Goal: Task Accomplishment & Management: Complete application form

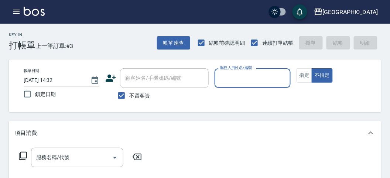
click at [245, 81] on input "服務人員姓名/編號" at bounding box center [252, 78] width 69 height 13
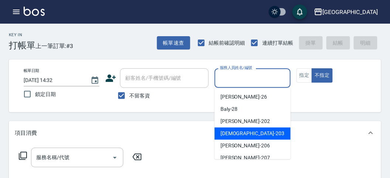
drag, startPoint x: 236, startPoint y: 133, endPoint x: 231, endPoint y: 134, distance: 5.0
click at [235, 132] on span "聖德 -203" at bounding box center [253, 134] width 64 height 8
type input "聖德-203"
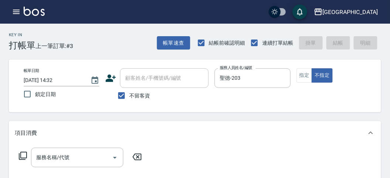
click at [18, 161] on div "服務名稱/代號 服務名稱/代號" at bounding box center [80, 158] width 131 height 20
click at [23, 157] on icon at bounding box center [22, 155] width 9 height 9
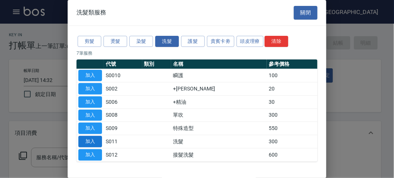
click at [96, 136] on button "加入" at bounding box center [90, 141] width 24 height 11
type input "洗髮(S011)"
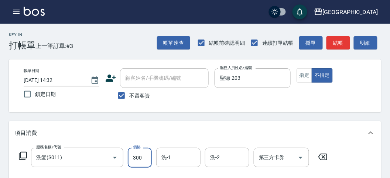
drag, startPoint x: 147, startPoint y: 160, endPoint x: 140, endPoint y: 161, distance: 7.4
click at [147, 161] on input "300" at bounding box center [140, 158] width 24 height 20
type input "350"
click at [362, 47] on button "明細" at bounding box center [366, 43] width 24 height 14
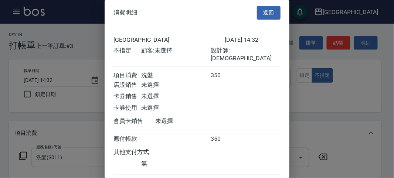
scroll to position [41, 0]
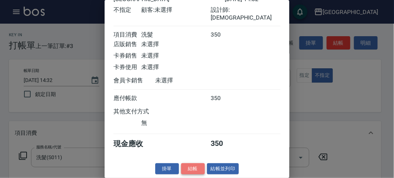
click at [192, 168] on button "結帳" at bounding box center [193, 168] width 24 height 11
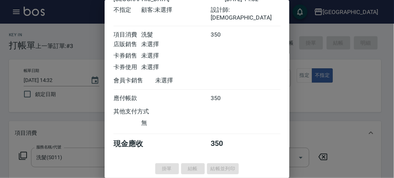
type input "[DATE] 15:06"
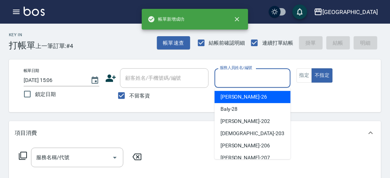
drag, startPoint x: 252, startPoint y: 81, endPoint x: 238, endPoint y: 134, distance: 54.9
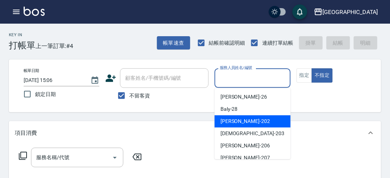
drag, startPoint x: 228, startPoint y: 125, endPoint x: 229, endPoint y: 131, distance: 6.4
click at [229, 128] on ul "[PERSON_NAME] -26 Baly -28 [PERSON_NAME] -202 聖德 -203 [PERSON_NAME] -206 [PERSO…" at bounding box center [253, 123] width 76 height 71
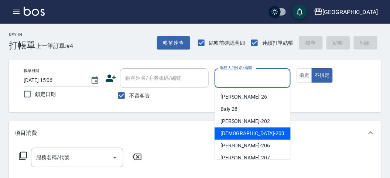
click at [229, 131] on span "聖德 -203" at bounding box center [253, 134] width 64 height 8
type input "聖德-203"
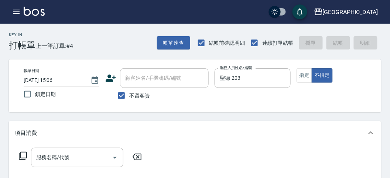
click at [27, 154] on icon at bounding box center [23, 156] width 8 height 8
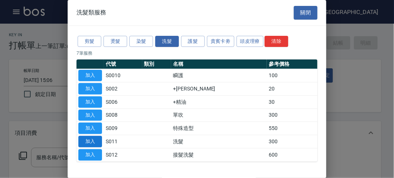
click at [91, 146] on button "加入" at bounding box center [90, 141] width 24 height 11
type input "洗髮(S011)"
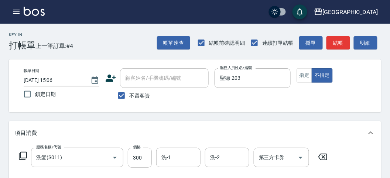
click at [26, 152] on icon at bounding box center [23, 156] width 8 height 8
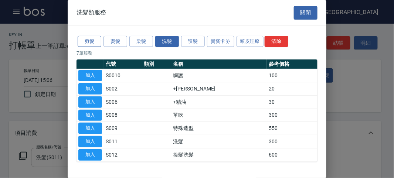
click at [85, 42] on button "剪髮" at bounding box center [90, 41] width 24 height 11
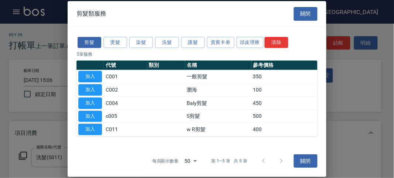
click at [86, 75] on button "加入" at bounding box center [90, 76] width 24 height 11
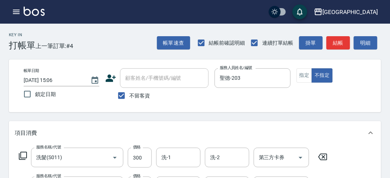
drag, startPoint x: 364, startPoint y: 42, endPoint x: 340, endPoint y: 61, distance: 31.0
click at [364, 42] on button "明細" at bounding box center [366, 43] width 24 height 14
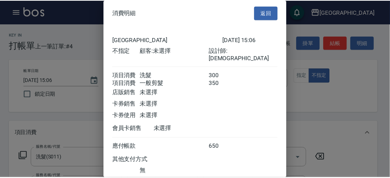
scroll to position [49, 0]
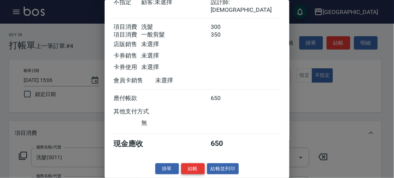
click at [194, 172] on button "結帳" at bounding box center [193, 168] width 24 height 11
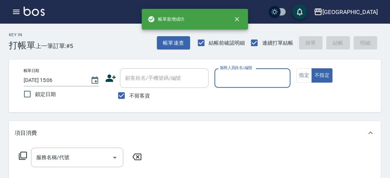
click at [18, 10] on icon "button" at bounding box center [16, 12] width 7 height 4
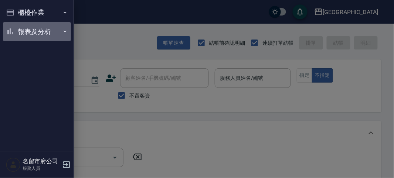
click at [26, 32] on button "報表及分析" at bounding box center [37, 31] width 68 height 19
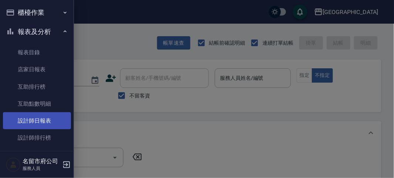
click at [46, 123] on link "設計師日報表" at bounding box center [37, 120] width 68 height 17
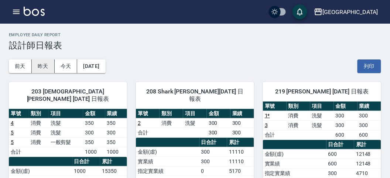
click at [47, 60] on button "昨天" at bounding box center [43, 66] width 23 height 14
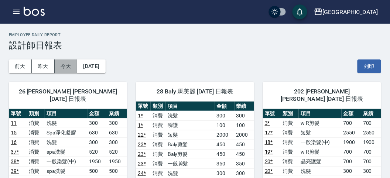
click at [60, 63] on button "今天" at bounding box center [66, 66] width 23 height 14
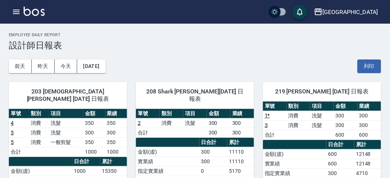
click at [17, 14] on icon "button" at bounding box center [16, 11] width 9 height 9
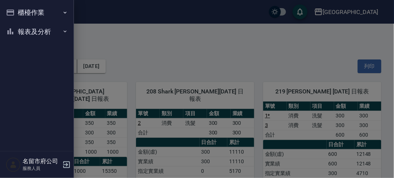
click at [17, 14] on button "櫃檯作業" at bounding box center [37, 12] width 68 height 19
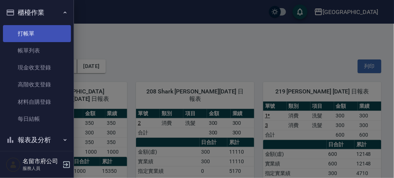
click at [37, 31] on link "打帳單" at bounding box center [37, 33] width 68 height 17
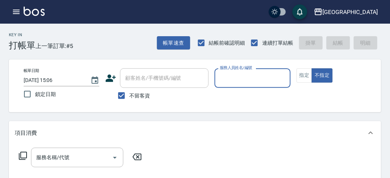
click at [130, 44] on div "Key In 打帳單 上一筆訂單:#5 帳單速查 結帳前確認明細 連續打單結帳 掛單 結帳 明細" at bounding box center [190, 37] width 381 height 27
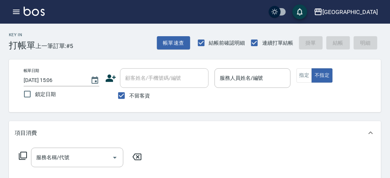
click at [214, 109] on div "帳單日期 [DATE] 15:06 鎖定日期 顧客姓名/手機號碼/編號 顧客姓名/手機號碼/編號 不留客資 服務人員姓名/編號 服務人員姓名/編號 指定 不指定" at bounding box center [195, 85] width 372 height 53
click at [117, 40] on div "Key In 打帳單 上一筆訂單:#5 帳單速查 結帳前確認明細 連續打單結帳 掛單 結帳 明細" at bounding box center [190, 37] width 381 height 27
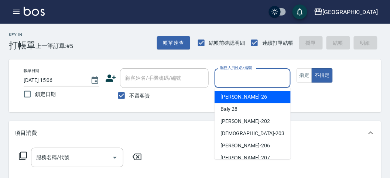
click at [233, 82] on input "服務人員姓名/編號" at bounding box center [252, 78] width 69 height 13
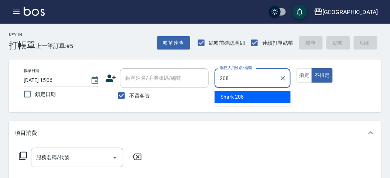
type input "Shark-208"
type button "false"
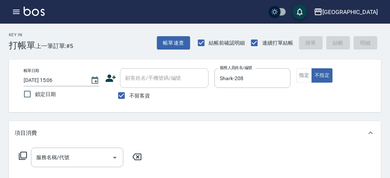
click at [20, 155] on icon at bounding box center [23, 156] width 8 height 8
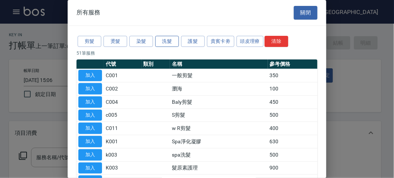
click at [178, 40] on button "洗髮" at bounding box center [167, 41] width 24 height 11
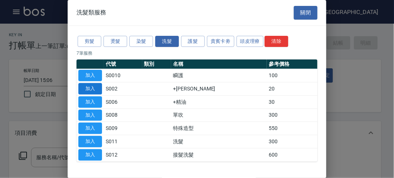
click at [82, 87] on button "加入" at bounding box center [90, 88] width 24 height 11
type input "+[PERSON_NAME](S002)"
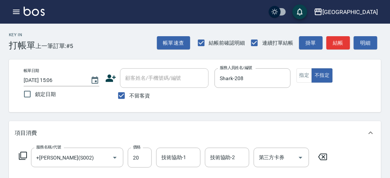
click at [28, 155] on div "服務名稱/代號 +[PERSON_NAME](S002) 服務名稱/代號 價格 20 價格 技術協助-1 技術協助-1 技術協助-2 技術協助-2 第三方卡券…" at bounding box center [173, 158] width 317 height 20
drag, startPoint x: 26, startPoint y: 155, endPoint x: 117, endPoint y: 145, distance: 91.4
click at [30, 155] on div "服務名稱/代號 +[PERSON_NAME](S002) 服務名稱/代號 價格 20 價格 技術協助-1 技術協助-1 技術協助-2 技術協助-2 第三方卡券…" at bounding box center [173, 158] width 317 height 20
click at [22, 157] on icon at bounding box center [22, 155] width 9 height 9
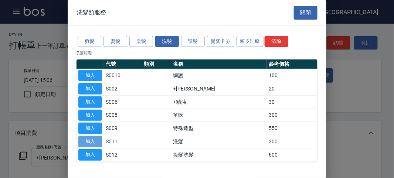
click at [79, 138] on button "加入" at bounding box center [90, 141] width 24 height 11
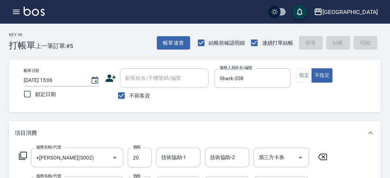
type input "[DATE] 15:07"
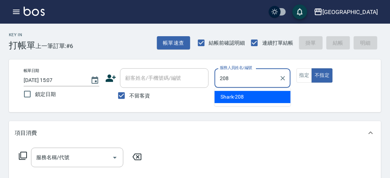
click at [230, 100] on span "Shark -208" at bounding box center [233, 97] width 24 height 8
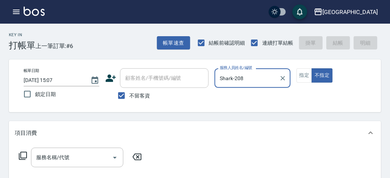
type input "Shark-208"
click at [25, 155] on icon at bounding box center [22, 155] width 9 height 9
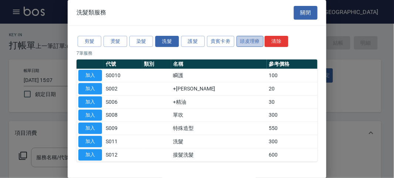
click at [243, 40] on button "頭皮理療" at bounding box center [249, 41] width 27 height 11
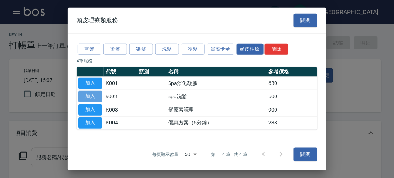
click at [90, 94] on button "加入" at bounding box center [90, 96] width 24 height 11
type input "spa洗髮(k003)"
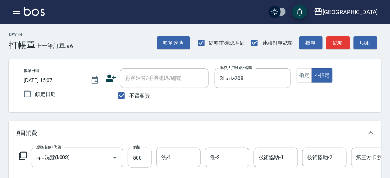
click at [143, 158] on input "500" at bounding box center [140, 158] width 24 height 20
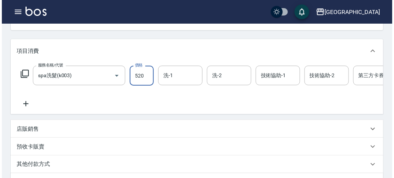
scroll to position [223, 0]
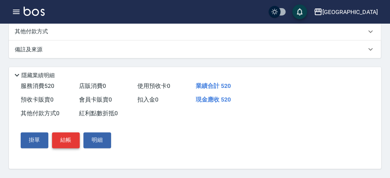
type input "520"
click at [69, 145] on button "結帳" at bounding box center [66, 141] width 28 height 16
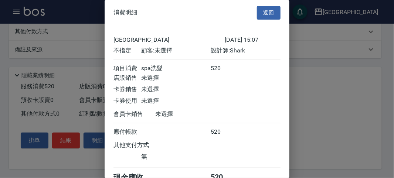
scroll to position [41, 0]
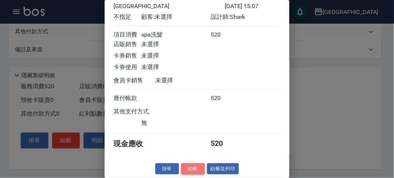
click at [190, 169] on button "結帳" at bounding box center [193, 168] width 24 height 11
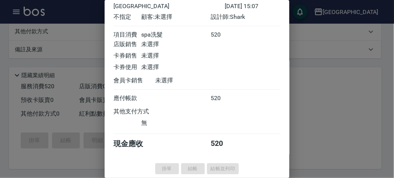
type input "[DATE] 15:26"
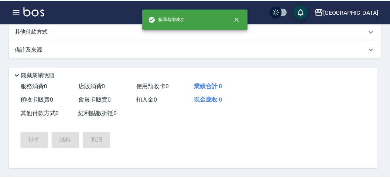
scroll to position [0, 0]
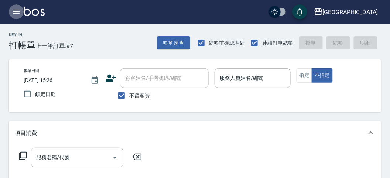
click at [17, 12] on icon "button" at bounding box center [16, 12] width 7 height 4
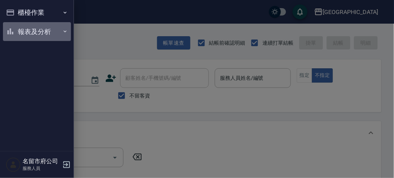
click at [32, 33] on button "報表及分析" at bounding box center [37, 31] width 68 height 19
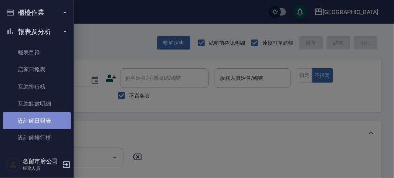
click at [48, 120] on link "設計師日報表" at bounding box center [37, 120] width 68 height 17
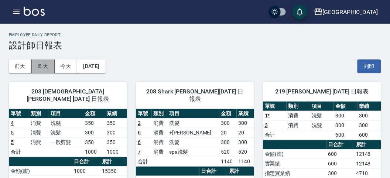
click at [47, 61] on button "昨天" at bounding box center [43, 66] width 23 height 14
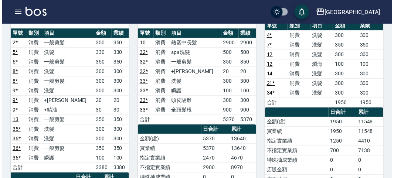
scroll to position [451, 0]
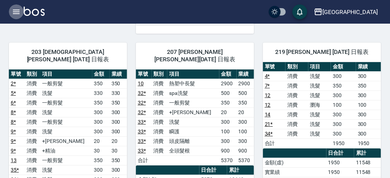
click at [18, 13] on icon "button" at bounding box center [16, 11] width 9 height 9
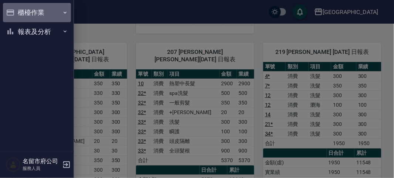
click at [29, 12] on button "櫃檯作業" at bounding box center [37, 12] width 68 height 19
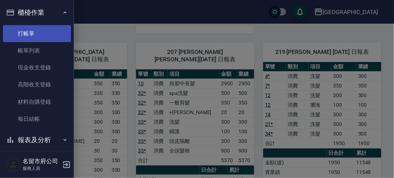
click at [48, 35] on link "打帳單" at bounding box center [37, 33] width 68 height 17
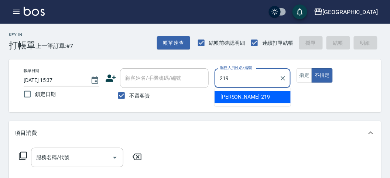
type input "[PERSON_NAME]-219"
type button "false"
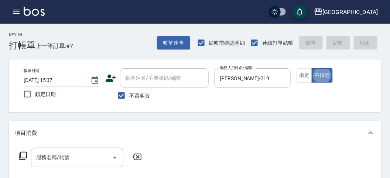
click at [19, 152] on icon at bounding box center [22, 155] width 9 height 9
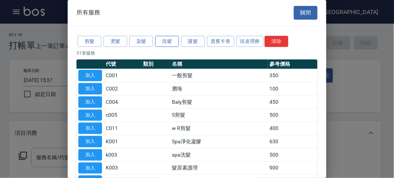
click at [172, 40] on button "洗髮" at bounding box center [167, 41] width 24 height 11
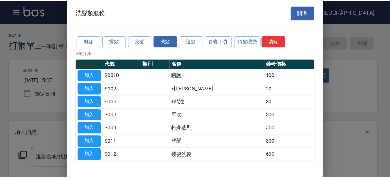
scroll to position [23, 0]
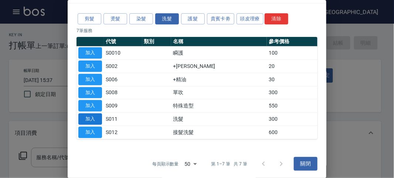
click at [87, 114] on button "加入" at bounding box center [90, 118] width 24 height 11
type input "洗髮(S011)"
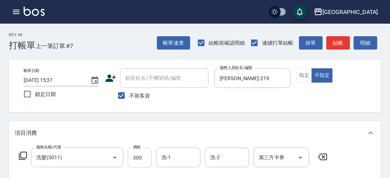
click at [151, 156] on input "300" at bounding box center [140, 158] width 24 height 20
type input "330"
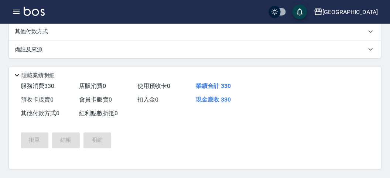
type input "[DATE] 15:50"
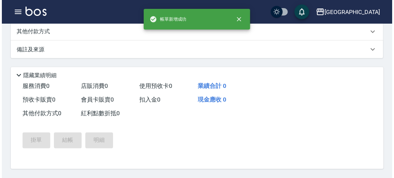
scroll to position [0, 0]
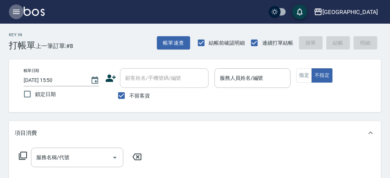
click at [13, 14] on icon "button" at bounding box center [16, 11] width 9 height 9
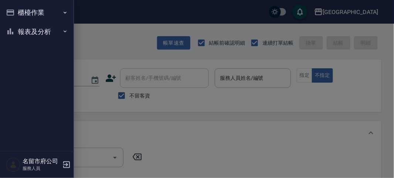
click at [17, 27] on button "報表及分析" at bounding box center [37, 31] width 68 height 19
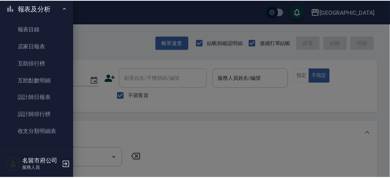
scroll to position [24, 0]
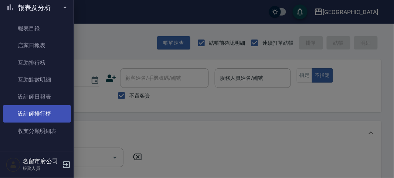
click at [52, 117] on link "設計師排行榜" at bounding box center [37, 113] width 68 height 17
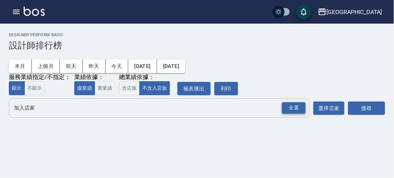
click at [293, 108] on div "全選" at bounding box center [294, 107] width 24 height 11
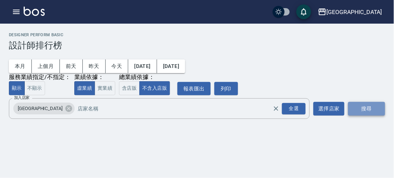
click at [374, 114] on button "搜尋" at bounding box center [366, 109] width 37 height 14
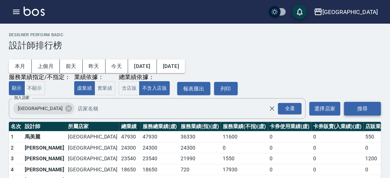
scroll to position [65, 0]
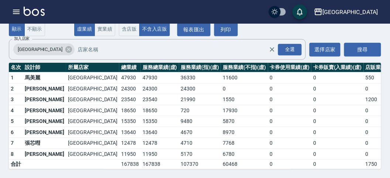
click at [40, 18] on div "名留市府 登出" at bounding box center [195, 12] width 390 height 24
click at [43, 8] on img at bounding box center [34, 11] width 21 height 9
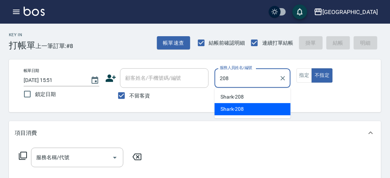
click at [239, 107] on span "Shark -208" at bounding box center [233, 109] width 24 height 8
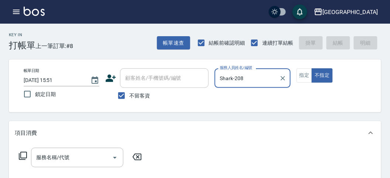
type input "Shark-208"
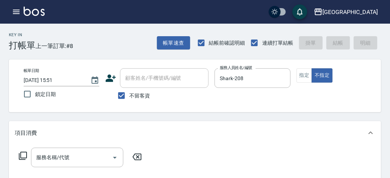
click at [23, 154] on icon at bounding box center [22, 155] width 9 height 9
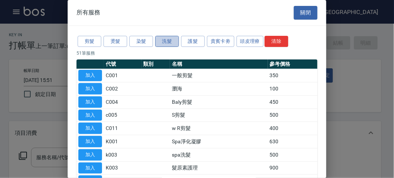
click at [168, 42] on button "洗髮" at bounding box center [167, 41] width 24 height 11
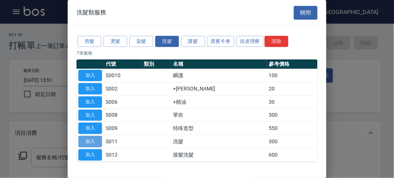
click at [91, 140] on button "加入" at bounding box center [90, 141] width 24 height 11
type input "洗髮(S011)"
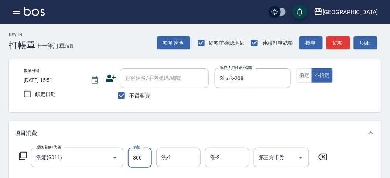
click at [143, 158] on input "300" at bounding box center [140, 158] width 24 height 20
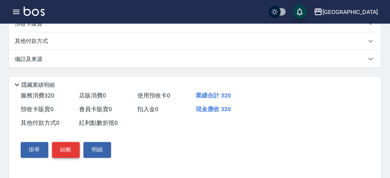
type input "320"
click at [65, 154] on div "掛單 結帳 明細" at bounding box center [191, 149] width 364 height 39
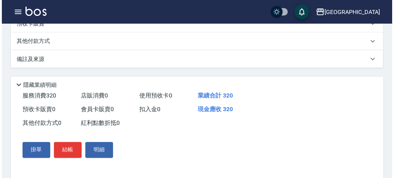
scroll to position [216, 0]
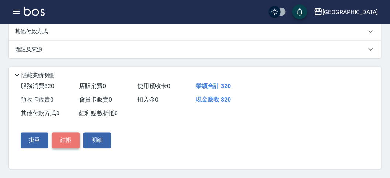
click at [62, 138] on button "結帳" at bounding box center [66, 141] width 28 height 16
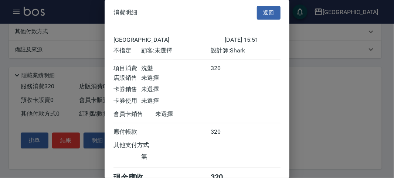
scroll to position [41, 0]
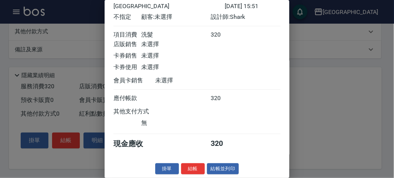
drag, startPoint x: 186, startPoint y: 165, endPoint x: 190, endPoint y: 163, distance: 4.3
click at [188, 165] on button "結帳" at bounding box center [193, 168] width 24 height 11
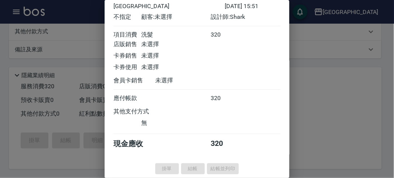
type input "[DATE] 16:13"
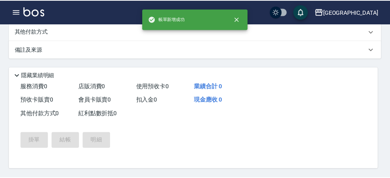
scroll to position [0, 0]
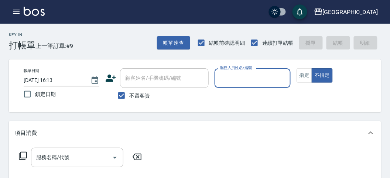
click at [231, 75] on input "服務人員姓名/編號" at bounding box center [252, 78] width 69 height 13
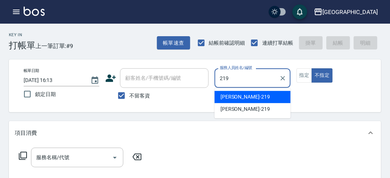
type input "[PERSON_NAME]-219"
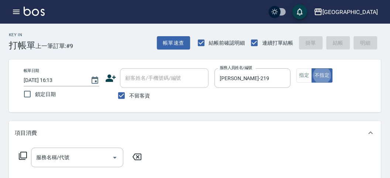
type button "false"
click at [21, 153] on icon at bounding box center [23, 156] width 8 height 8
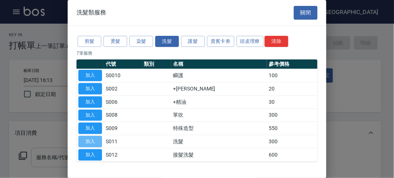
drag, startPoint x: 89, startPoint y: 138, endPoint x: 60, endPoint y: 151, distance: 31.9
click at [88, 138] on button "加入" at bounding box center [90, 141] width 24 height 11
type input "洗髮(S011)"
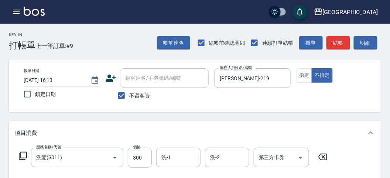
click at [21, 153] on icon at bounding box center [22, 155] width 9 height 9
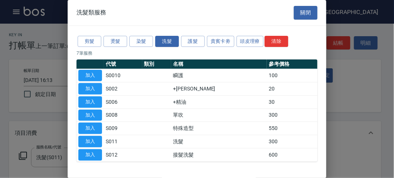
click at [95, 90] on button "加入" at bounding box center [90, 88] width 24 height 11
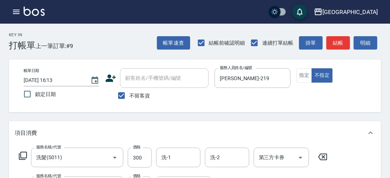
scroll to position [245, 0]
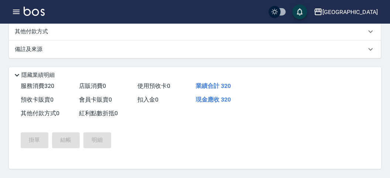
type input "[DATE] 16:17"
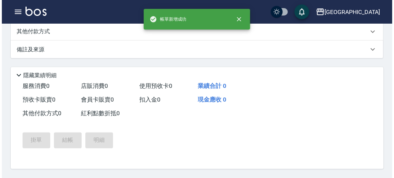
scroll to position [0, 0]
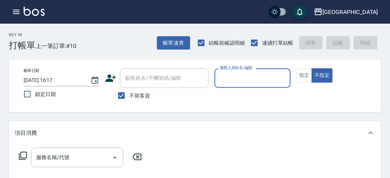
drag, startPoint x: 216, startPoint y: 79, endPoint x: 230, endPoint y: 79, distance: 13.3
click at [230, 79] on div "服務人員姓名/編號" at bounding box center [253, 78] width 76 height 20
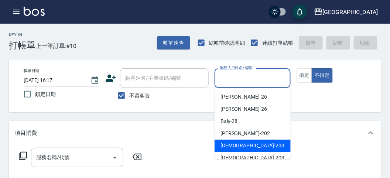
drag, startPoint x: 237, startPoint y: 145, endPoint x: 47, endPoint y: 143, distance: 190.2
click at [234, 146] on span "聖德 -203" at bounding box center [253, 146] width 64 height 8
type input "聖德-203"
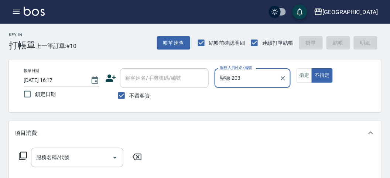
drag, startPoint x: 17, startPoint y: 152, endPoint x: 21, endPoint y: 153, distance: 4.1
click at [21, 153] on div "服務名稱/代號 服務名稱/代號" at bounding box center [80, 158] width 131 height 20
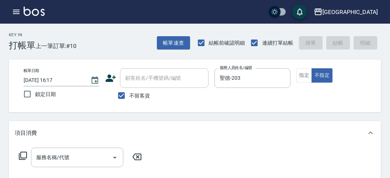
click at [21, 153] on icon at bounding box center [23, 156] width 8 height 8
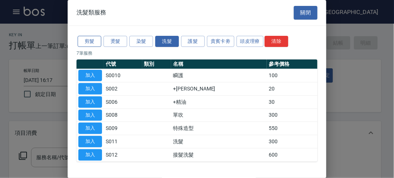
click at [88, 41] on button "剪髮" at bounding box center [90, 41] width 24 height 11
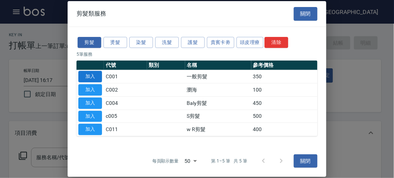
click at [100, 78] on button "加入" at bounding box center [90, 76] width 24 height 11
type input "一般剪髮(C001)"
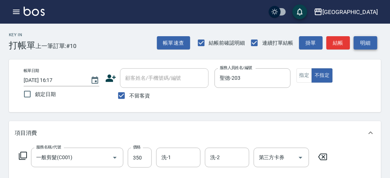
click at [368, 47] on button "明細" at bounding box center [366, 43] width 24 height 14
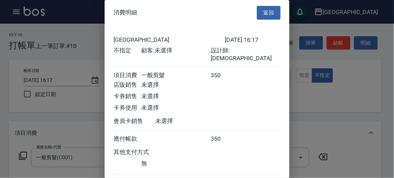
scroll to position [41, 0]
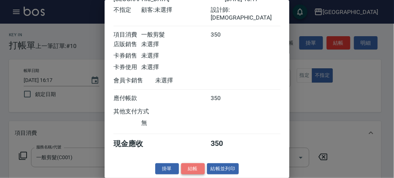
click at [197, 165] on button "結帳" at bounding box center [193, 168] width 24 height 11
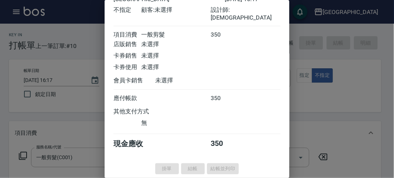
type input "[DATE] 17:10"
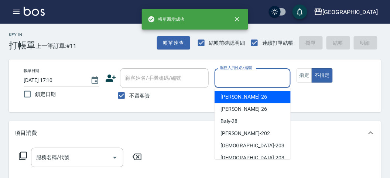
click at [246, 79] on input "服務人員姓名/編號" at bounding box center [252, 78] width 69 height 13
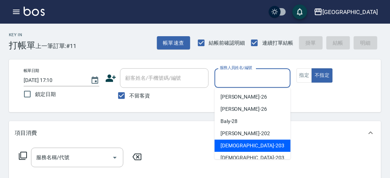
click at [237, 140] on div "聖德 -203" at bounding box center [253, 146] width 76 height 12
type input "聖德-203"
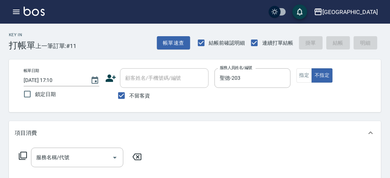
click at [22, 157] on icon at bounding box center [22, 155] width 9 height 9
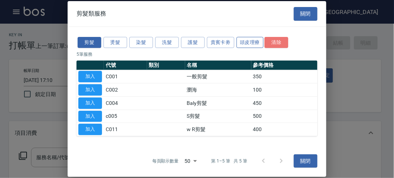
drag, startPoint x: 265, startPoint y: 44, endPoint x: 257, endPoint y: 46, distance: 8.2
click at [257, 46] on div "剪髮 燙髮 染髮 洗髮 護髮 貴賓卡劵 頭皮理療 清除" at bounding box center [196, 42] width 241 height 14
click at [250, 46] on button "頭皮理療" at bounding box center [249, 42] width 27 height 11
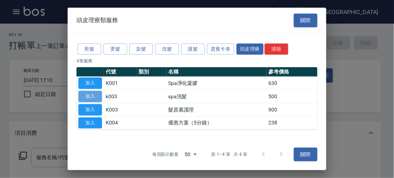
click at [92, 95] on button "加入" at bounding box center [90, 96] width 24 height 11
type input "spa洗髮(k003)"
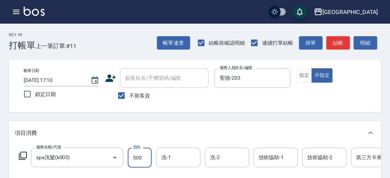
click at [140, 162] on input "500" at bounding box center [140, 158] width 24 height 20
type input "520"
click at [363, 44] on button "明細" at bounding box center [366, 43] width 24 height 14
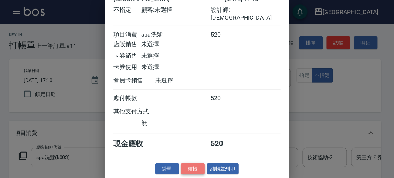
click at [194, 169] on button "結帳" at bounding box center [193, 168] width 24 height 11
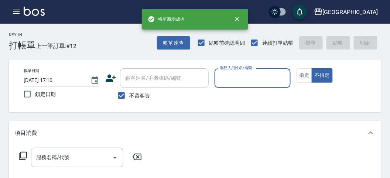
click at [250, 85] on div "服務人員姓名/編號" at bounding box center [253, 78] width 76 height 20
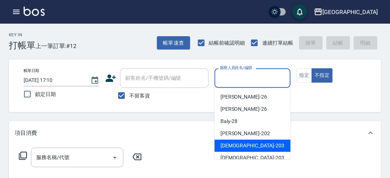
click at [228, 144] on span "聖德 -203" at bounding box center [253, 146] width 64 height 8
type input "聖德-203"
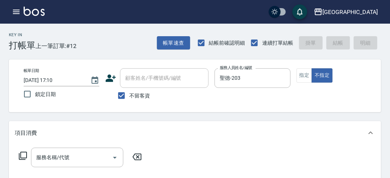
click at [26, 154] on icon at bounding box center [23, 156] width 8 height 8
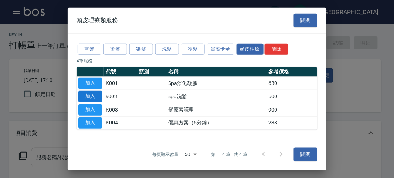
click at [94, 95] on button "加入" at bounding box center [90, 96] width 24 height 11
type input "spa洗髮(k003)"
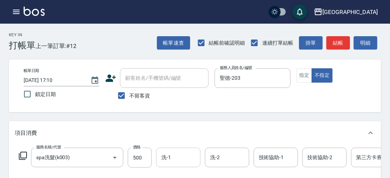
drag, startPoint x: 171, startPoint y: 156, endPoint x: 172, endPoint y: 152, distance: 4.2
click at [171, 156] on input "洗-1" at bounding box center [179, 157] width 38 height 13
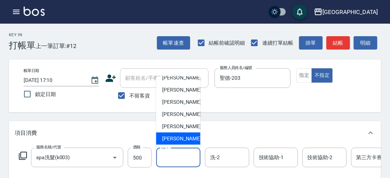
scroll to position [108, 0]
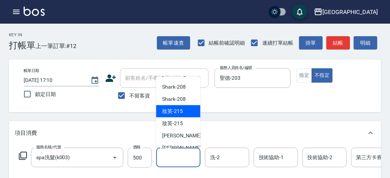
click at [185, 113] on div "妝英 -215" at bounding box center [178, 111] width 44 height 12
type input "妝英-215"
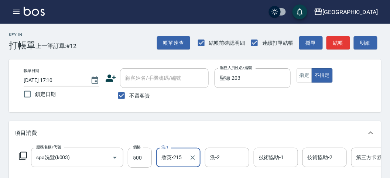
click at [272, 154] on div "技術協助-1 技術協助-1" at bounding box center [276, 158] width 44 height 20
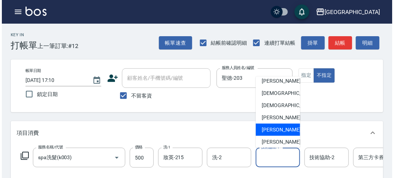
scroll to position [123, 0]
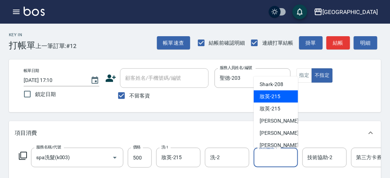
click at [271, 98] on span "妝英 -215" at bounding box center [270, 97] width 21 height 8
type input "妝英-215"
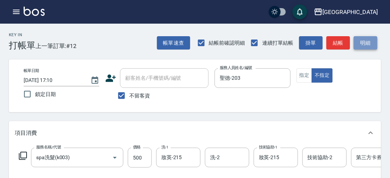
click at [365, 47] on button "明細" at bounding box center [366, 43] width 24 height 14
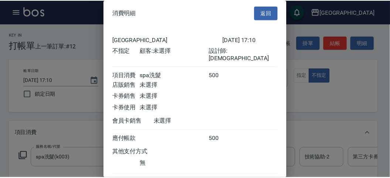
scroll to position [41, 0]
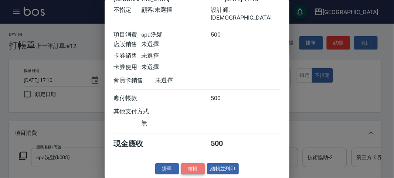
click at [189, 171] on button "結帳" at bounding box center [193, 168] width 24 height 11
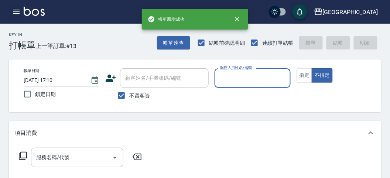
click at [18, 11] on icon "button" at bounding box center [16, 12] width 7 height 4
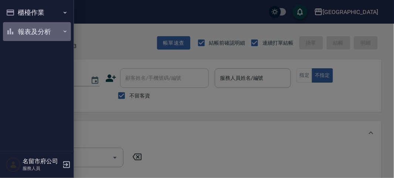
drag, startPoint x: 26, startPoint y: 31, endPoint x: 26, endPoint y: 110, distance: 79.0
click at [25, 31] on button "報表及分析" at bounding box center [37, 31] width 68 height 19
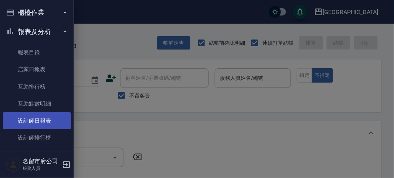
click at [28, 122] on link "設計師日報表" at bounding box center [37, 120] width 68 height 17
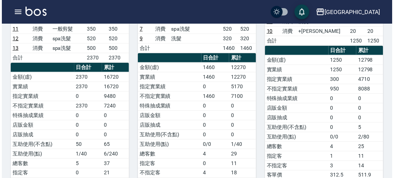
scroll to position [167, 0]
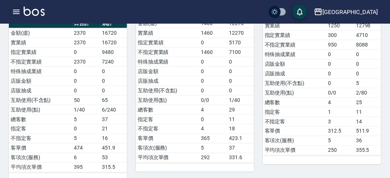
click at [16, 10] on icon "button" at bounding box center [16, 11] width 9 height 9
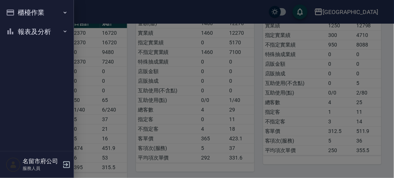
click at [16, 10] on button "櫃檯作業" at bounding box center [37, 12] width 68 height 19
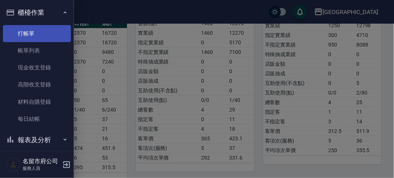
click at [32, 31] on link "打帳單" at bounding box center [37, 33] width 68 height 17
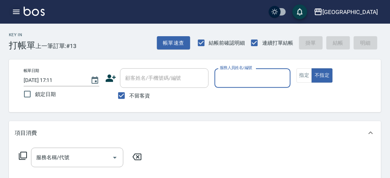
click at [16, 11] on icon "button" at bounding box center [16, 11] width 9 height 9
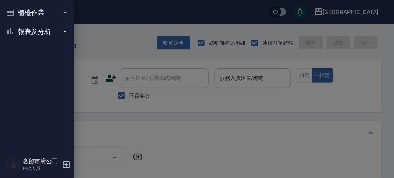
click at [35, 39] on button "報表及分析" at bounding box center [37, 31] width 68 height 19
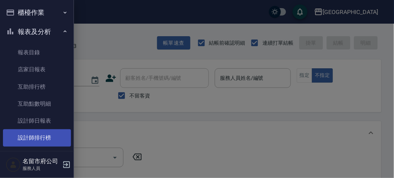
click at [45, 134] on link "設計師排行榜" at bounding box center [37, 137] width 68 height 17
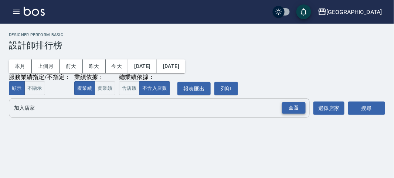
click at [287, 105] on div "全選" at bounding box center [294, 107] width 24 height 11
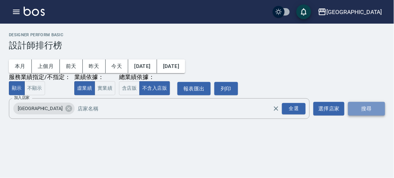
click at [364, 105] on button "搜尋" at bounding box center [366, 109] width 37 height 14
click at [362, 105] on button "搜尋" at bounding box center [366, 109] width 37 height 14
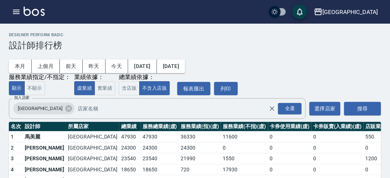
scroll to position [65, 0]
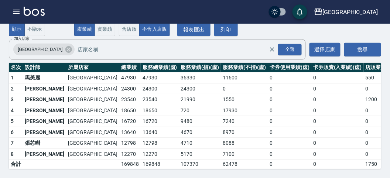
click at [40, 10] on img at bounding box center [34, 11] width 21 height 9
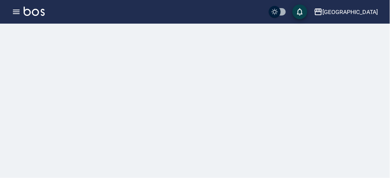
click at [40, 10] on img at bounding box center [34, 11] width 21 height 9
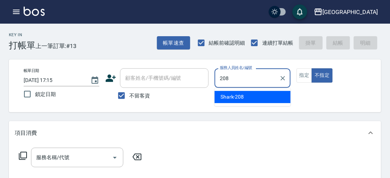
click at [249, 93] on div "Shark -208" at bounding box center [253, 97] width 76 height 12
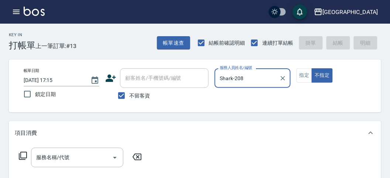
type input "Shark-208"
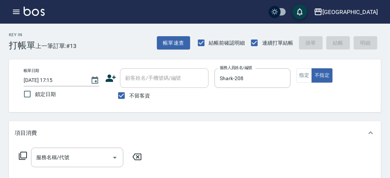
click at [23, 157] on icon at bounding box center [22, 155] width 9 height 9
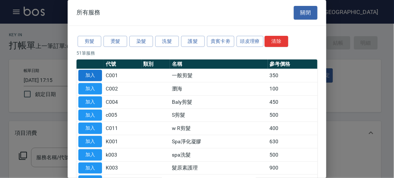
click at [94, 73] on button "加入" at bounding box center [90, 75] width 24 height 11
type input "一般剪髮(C001)"
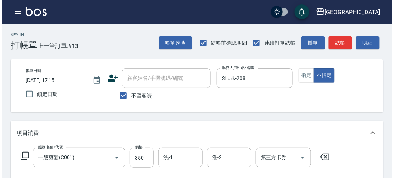
scroll to position [205, 0]
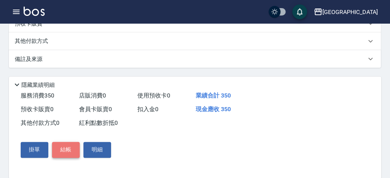
click at [60, 149] on button "結帳" at bounding box center [66, 150] width 28 height 16
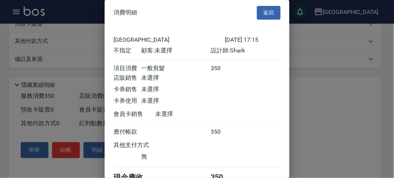
scroll to position [41, 0]
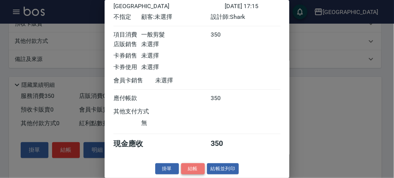
click at [186, 167] on button "結帳" at bounding box center [193, 168] width 24 height 11
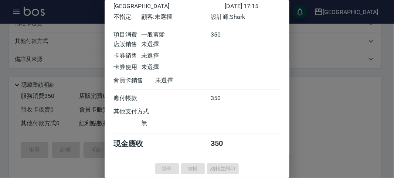
type input "[DATE] 17:27"
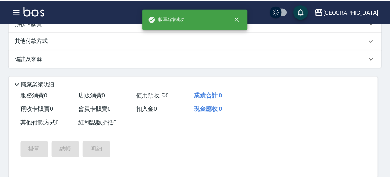
scroll to position [0, 0]
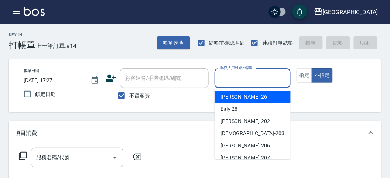
click at [239, 78] on input "服務人員姓名/編號" at bounding box center [252, 78] width 69 height 13
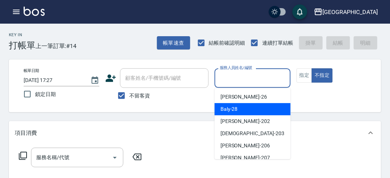
click at [233, 108] on span "Baly -28" at bounding box center [229, 109] width 17 height 8
type input "Baly-28"
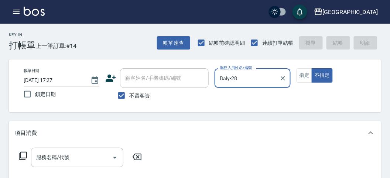
click at [20, 153] on icon at bounding box center [22, 155] width 9 height 9
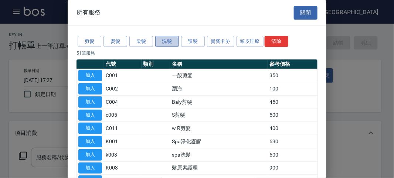
click at [174, 36] on button "洗髮" at bounding box center [167, 41] width 24 height 11
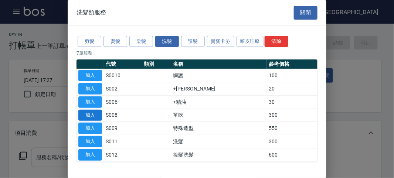
click at [94, 112] on button "加入" at bounding box center [90, 115] width 24 height 11
type input "單吹(S008)"
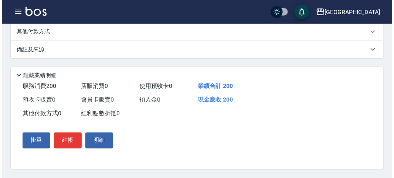
scroll to position [11, 0]
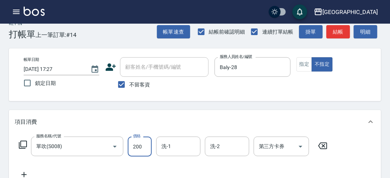
type input "200"
click at [19, 144] on icon at bounding box center [23, 145] width 8 height 8
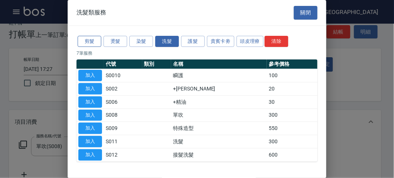
click at [87, 38] on button "剪髮" at bounding box center [90, 41] width 24 height 11
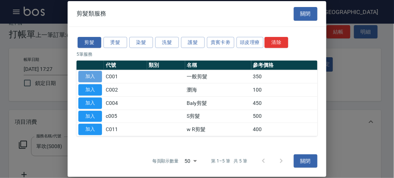
click at [97, 76] on button "加入" at bounding box center [90, 76] width 24 height 11
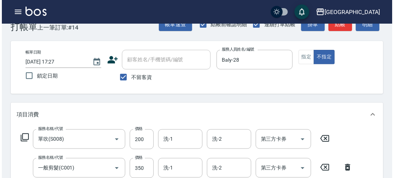
scroll to position [245, 0]
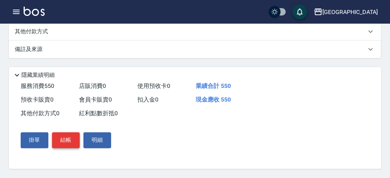
click at [64, 140] on button "結帳" at bounding box center [66, 141] width 28 height 16
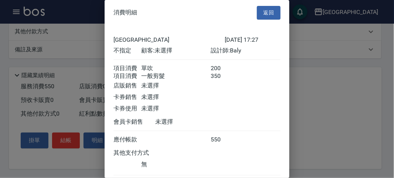
scroll to position [49, 0]
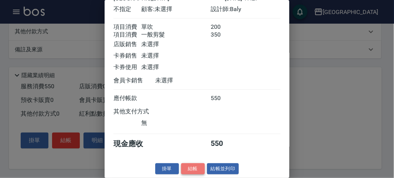
click at [188, 168] on button "結帳" at bounding box center [193, 168] width 24 height 11
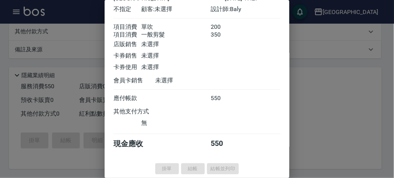
type input "[DATE] 17:34"
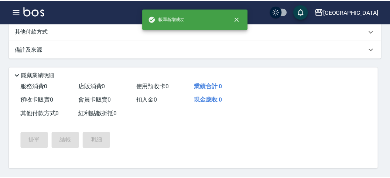
scroll to position [0, 0]
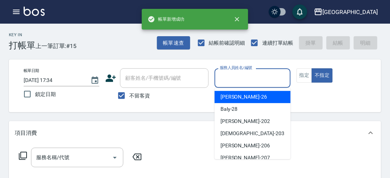
drag, startPoint x: 246, startPoint y: 77, endPoint x: 242, endPoint y: 86, distance: 9.3
click at [246, 77] on input "服務人員姓名/編號" at bounding box center [252, 78] width 69 height 13
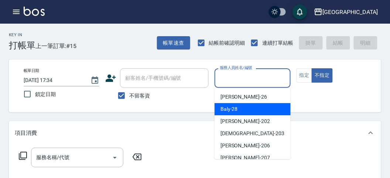
click at [237, 106] on span "Baly -28" at bounding box center [229, 109] width 17 height 8
type input "Baly-28"
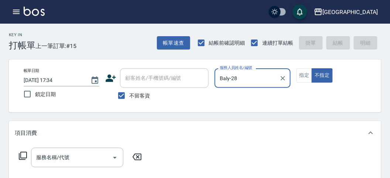
drag, startPoint x: 286, startPoint y: 77, endPoint x: 270, endPoint y: 63, distance: 21.5
click at [284, 75] on icon "Clear" at bounding box center [282, 78] width 7 height 7
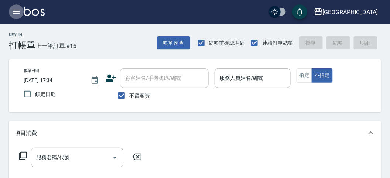
click at [14, 8] on icon "button" at bounding box center [16, 11] width 9 height 9
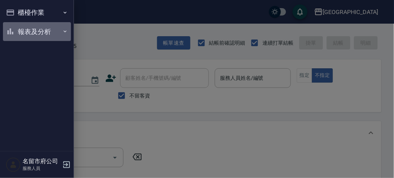
click at [26, 28] on button "報表及分析" at bounding box center [37, 31] width 68 height 19
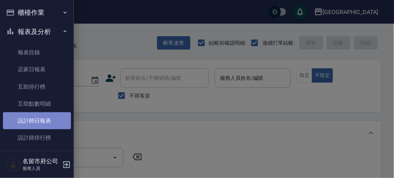
click at [43, 123] on link "設計師日報表" at bounding box center [37, 120] width 68 height 17
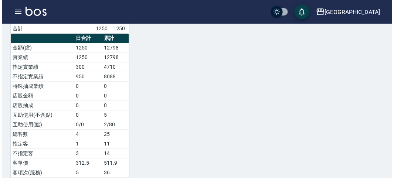
scroll to position [287, 0]
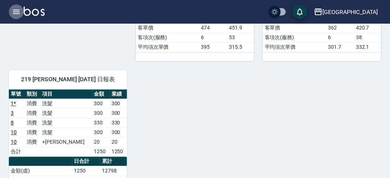
click at [17, 11] on icon "button" at bounding box center [16, 11] width 9 height 9
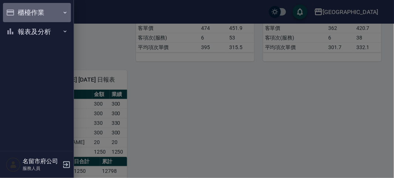
click at [24, 8] on button "櫃檯作業" at bounding box center [37, 12] width 68 height 19
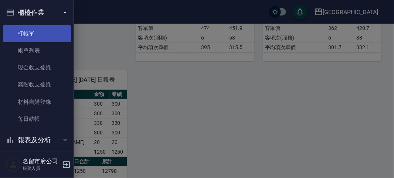
drag, startPoint x: 37, startPoint y: 28, endPoint x: 40, endPoint y: 23, distance: 5.8
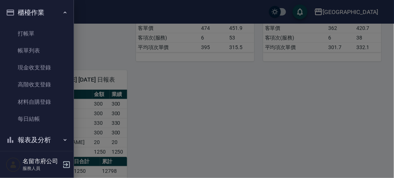
click at [37, 28] on link "打帳單" at bounding box center [37, 33] width 68 height 17
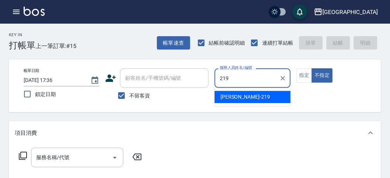
type input "[PERSON_NAME]-219"
type button "false"
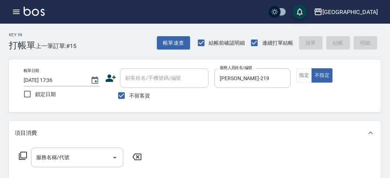
click at [21, 156] on icon at bounding box center [23, 156] width 8 height 8
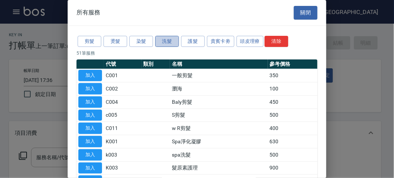
click at [166, 39] on button "洗髮" at bounding box center [167, 41] width 24 height 11
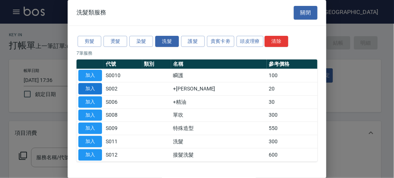
click at [89, 86] on button "加入" at bounding box center [90, 88] width 24 height 11
type input "+[PERSON_NAME](S002)"
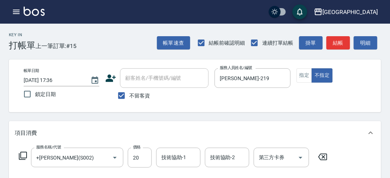
click at [24, 160] on icon at bounding box center [23, 156] width 8 height 8
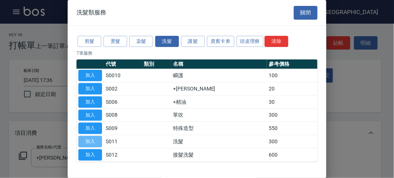
drag, startPoint x: 88, startPoint y: 137, endPoint x: 123, endPoint y: 128, distance: 35.9
click at [88, 137] on button "加入" at bounding box center [90, 141] width 24 height 11
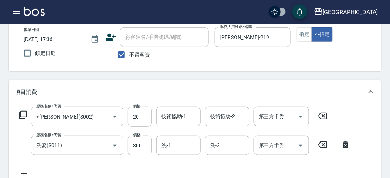
scroll to position [164, 0]
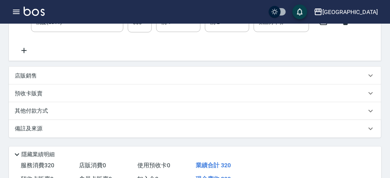
type input "[DATE] 17:55"
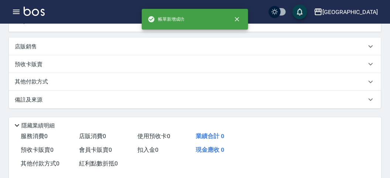
scroll to position [0, 0]
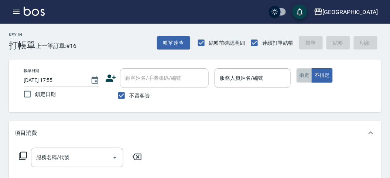
click at [306, 74] on button "指定" at bounding box center [305, 75] width 16 height 14
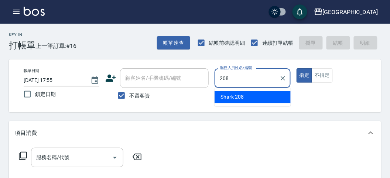
click at [250, 95] on div "Shark -208" at bounding box center [253, 97] width 76 height 12
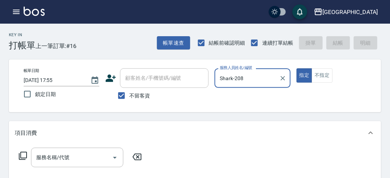
type input "Shark-208"
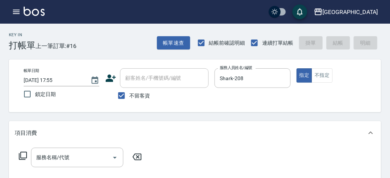
click at [22, 154] on icon at bounding box center [22, 155] width 9 height 9
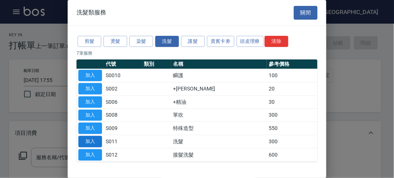
click at [85, 140] on button "加入" at bounding box center [90, 141] width 24 height 11
type input "洗髮(S011)"
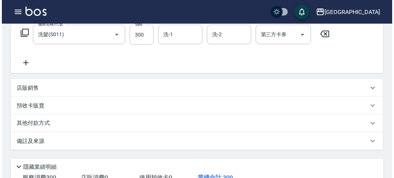
scroll to position [216, 0]
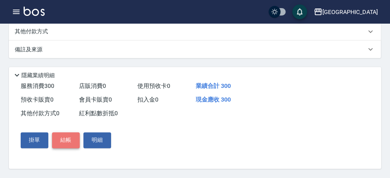
click at [68, 142] on button "結帳" at bounding box center [66, 141] width 28 height 16
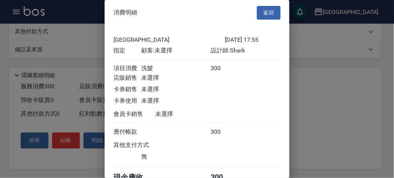
scroll to position [41, 0]
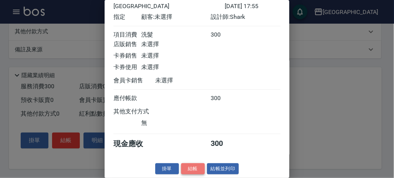
click at [190, 166] on button "結帳" at bounding box center [193, 168] width 24 height 11
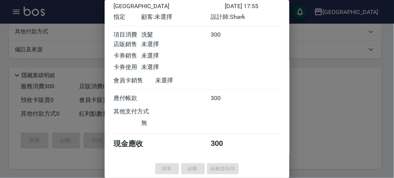
type input "[DATE] 18:06"
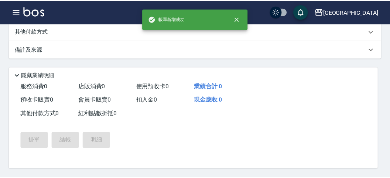
scroll to position [0, 0]
